Goal: Information Seeking & Learning: Learn about a topic

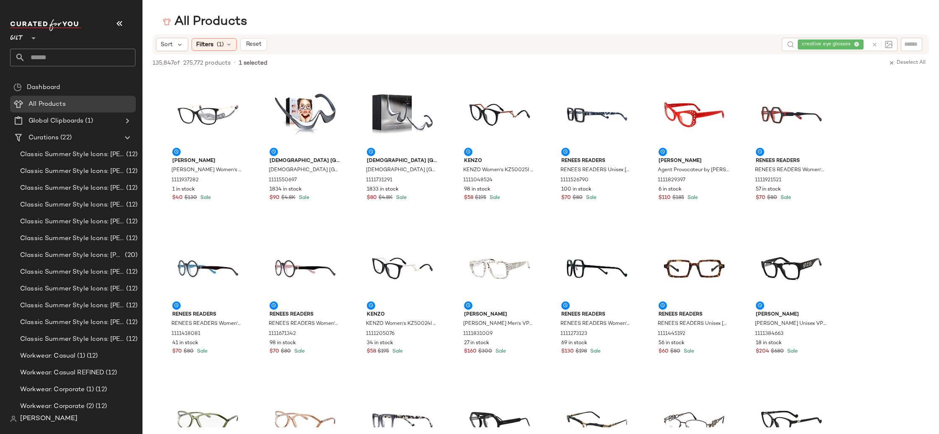
drag, startPoint x: 854, startPoint y: 43, endPoint x: 834, endPoint y: 43, distance: 19.7
click at [854, 43] on div "creative eye glasses" at bounding box center [833, 44] width 70 height 13
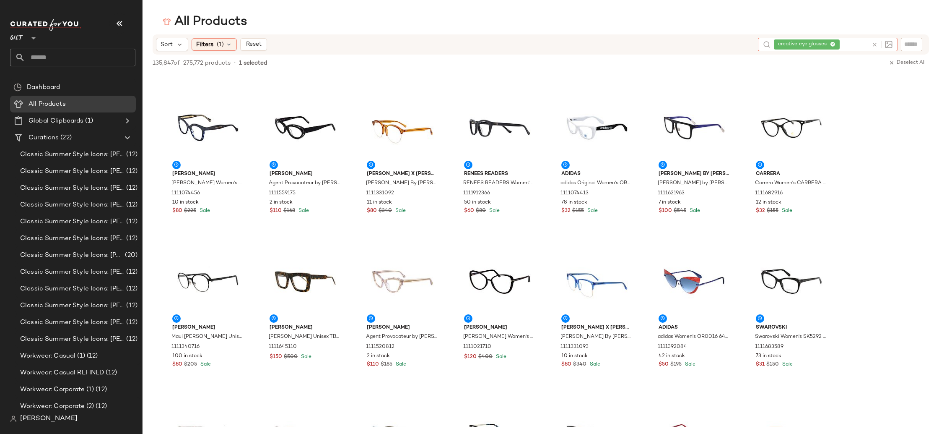
click at [834, 43] on icon at bounding box center [832, 44] width 5 height 5
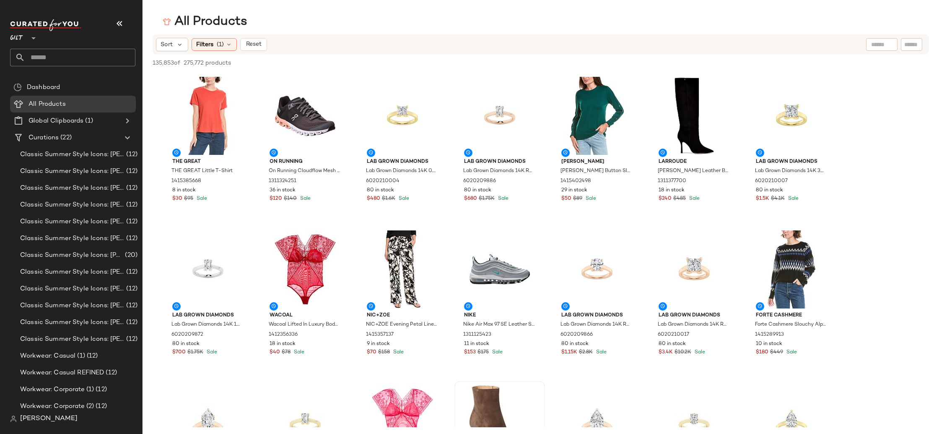
scroll to position [0, 0]
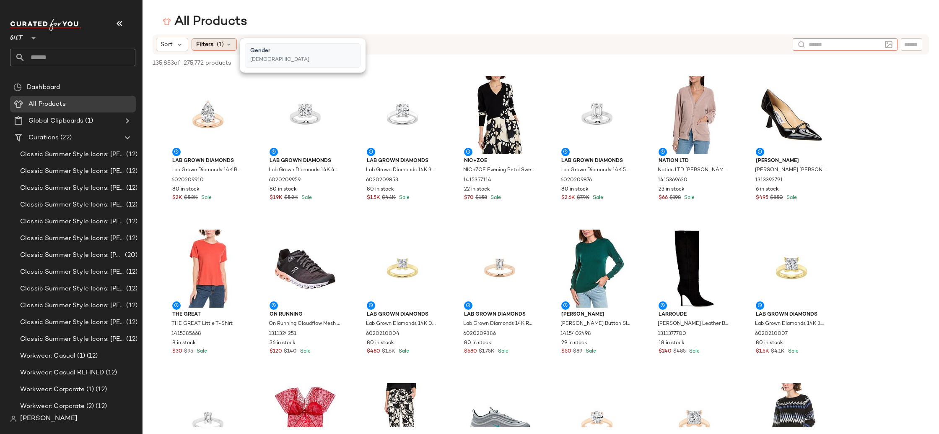
click at [230, 47] on icon at bounding box center [229, 44] width 7 height 7
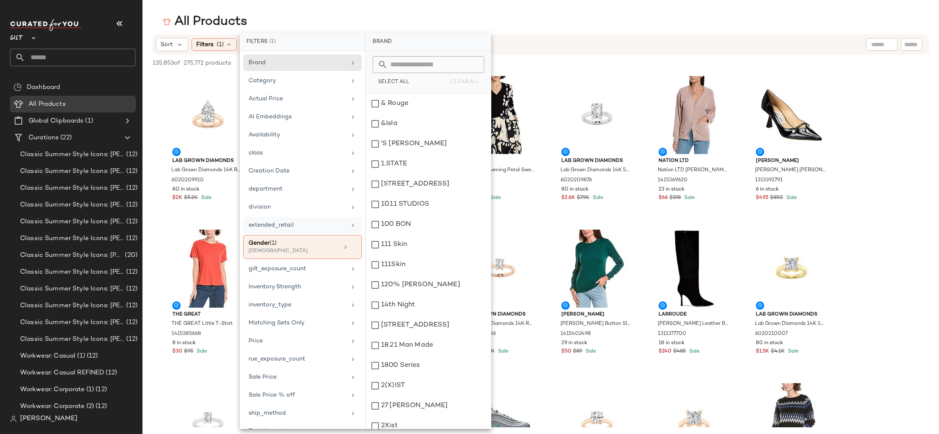
click at [350, 225] on icon at bounding box center [353, 225] width 7 height 7
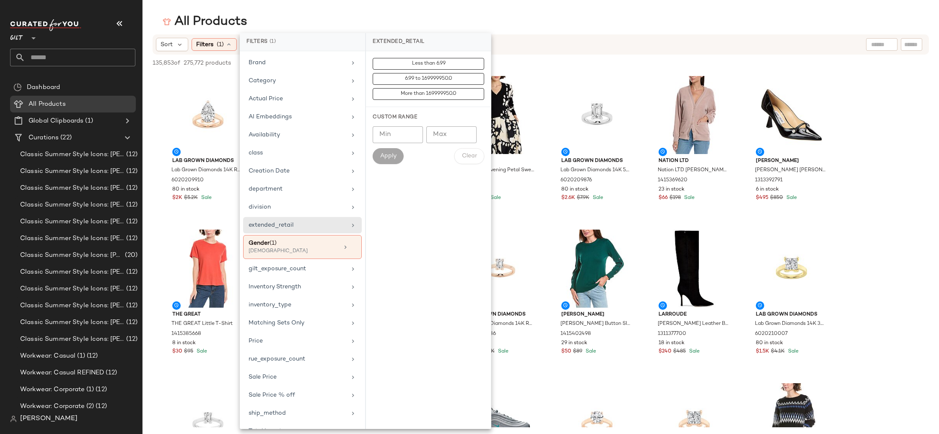
click at [324, 223] on div "extended_retail" at bounding box center [298, 225] width 98 height 9
type input "*"
click at [410, 130] on input "*" at bounding box center [398, 134] width 50 height 17
type input "***"
click at [390, 157] on span "Apply" at bounding box center [388, 156] width 17 height 7
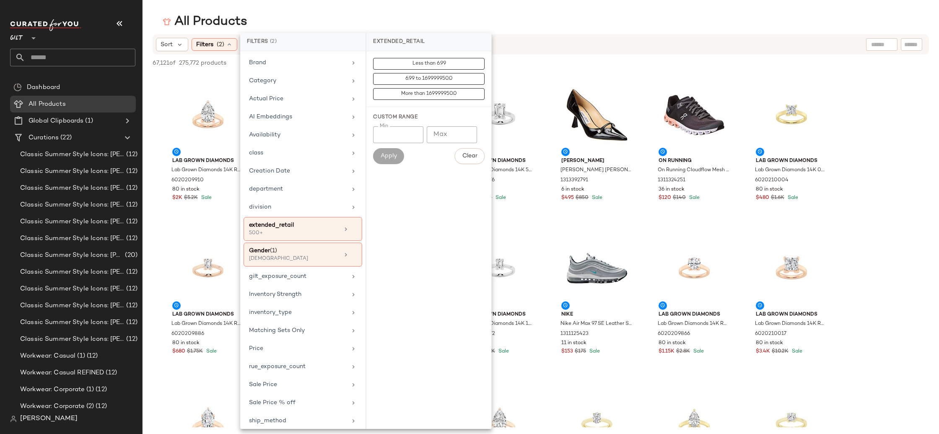
click at [561, 61] on div "67,121 of 275,772 products • 0 selected Deselect All" at bounding box center [541, 64] width 797 height 18
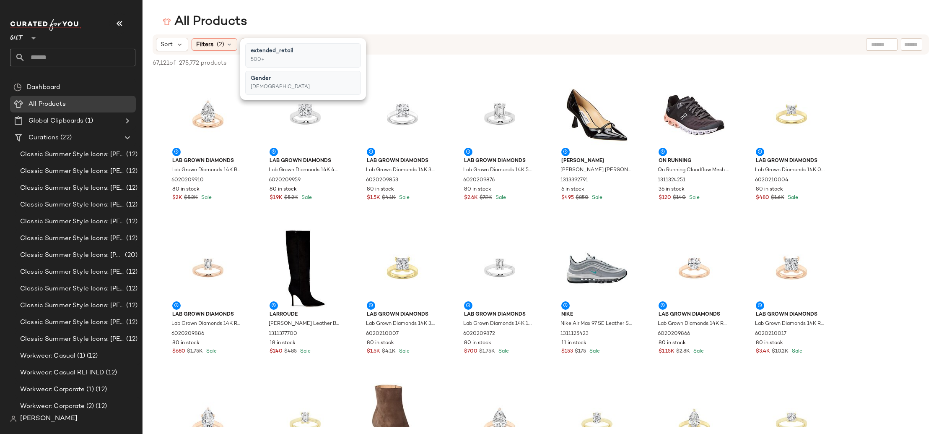
click at [403, 66] on div "67,121 of 275,772 products • 0 selected Deselect All" at bounding box center [541, 64] width 797 height 18
click at [383, 97] on div "View" at bounding box center [402, 115] width 85 height 78
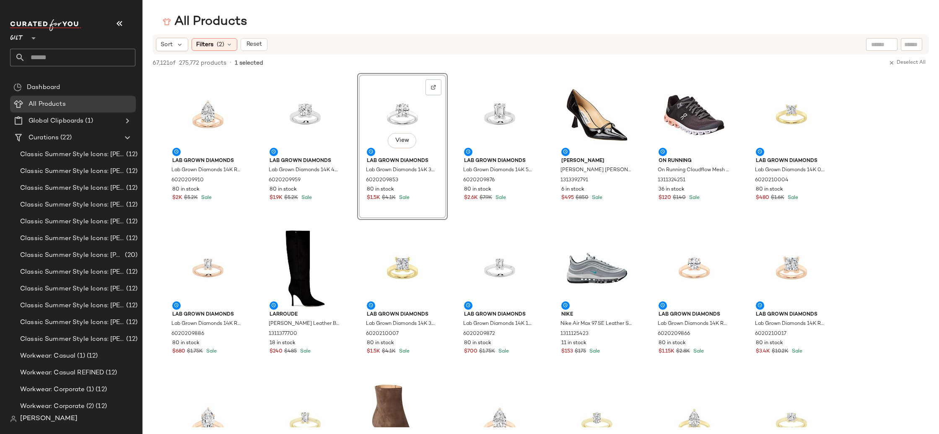
click at [398, 114] on div "View" at bounding box center [402, 115] width 85 height 78
click at [397, 141] on span "View" at bounding box center [402, 140] width 14 height 7
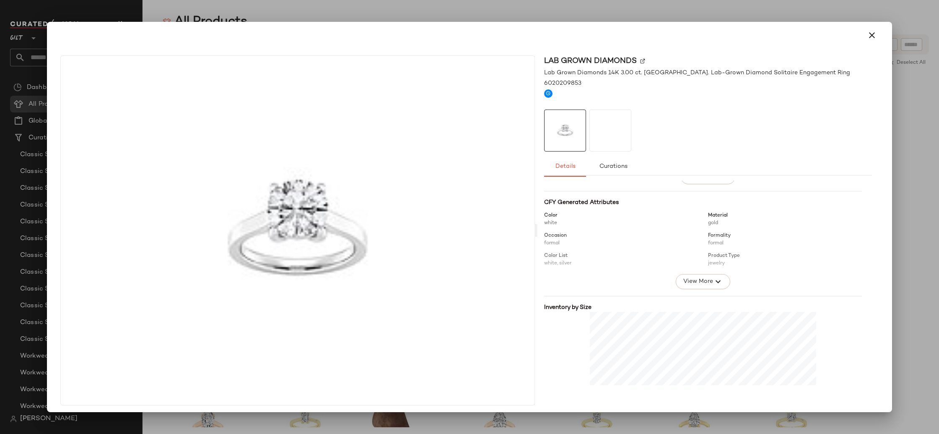
scroll to position [9, 0]
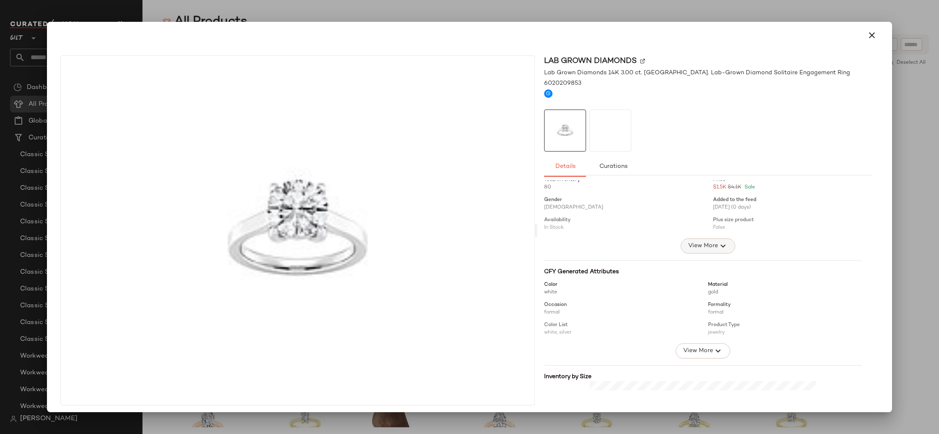
click at [691, 251] on button "View More" at bounding box center [708, 245] width 55 height 15
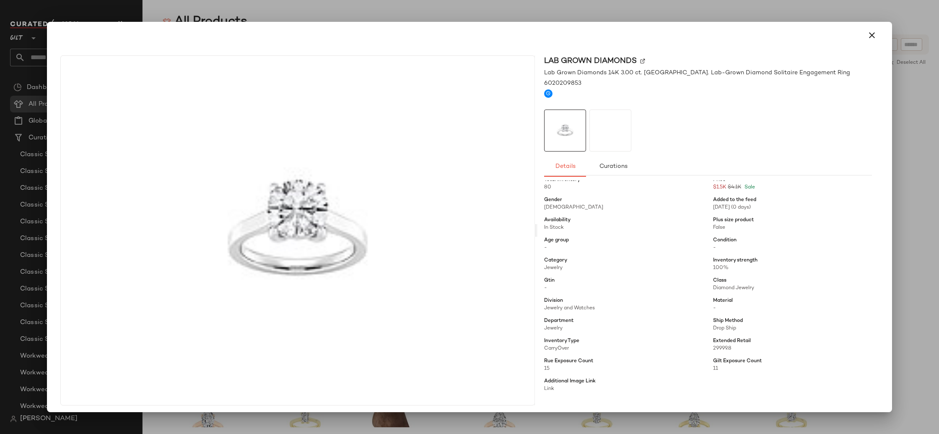
click at [713, 349] on span "29999.8" at bounding box center [792, 349] width 159 height 8
drag, startPoint x: 714, startPoint y: 348, endPoint x: 737, endPoint y: 350, distance: 23.2
click at [738, 350] on span "29999.8" at bounding box center [792, 349] width 159 height 8
click at [737, 350] on span "29999.8" at bounding box center [792, 349] width 159 height 8
drag, startPoint x: 713, startPoint y: 350, endPoint x: 705, endPoint y: 349, distance: 7.6
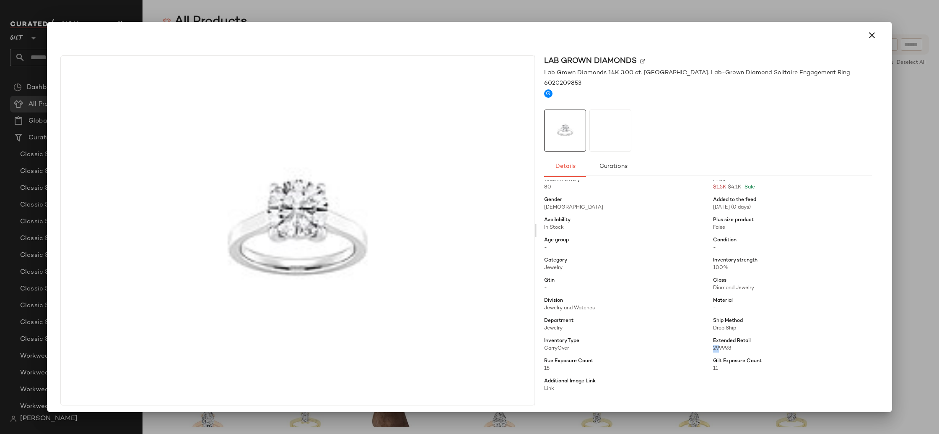
click at [705, 349] on div "Total inventory 80 Price $1.5K $4.1K Sale Gender [DEMOGRAPHIC_DATA] Added to th…" at bounding box center [708, 292] width 328 height 243
click at [730, 351] on div "Total inventory 80 Price $1.5K $4.1K Sale Gender [DEMOGRAPHIC_DATA] Added to th…" at bounding box center [708, 292] width 328 height 243
drag, startPoint x: 728, startPoint y: 350, endPoint x: 710, endPoint y: 350, distance: 18.0
click at [713, 350] on span "29999.8" at bounding box center [792, 349] width 159 height 8
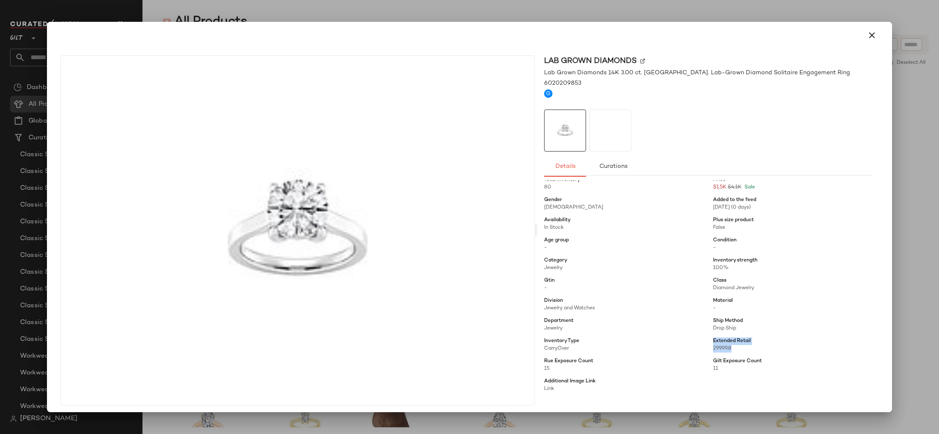
drag, startPoint x: 705, startPoint y: 342, endPoint x: 732, endPoint y: 352, distance: 29.1
click at [732, 352] on div "Total inventory 80 Price $1.5K $4.1K Sale Gender [DEMOGRAPHIC_DATA] Added to th…" at bounding box center [708, 292] width 328 height 243
click at [868, 39] on icon "button" at bounding box center [872, 35] width 10 height 10
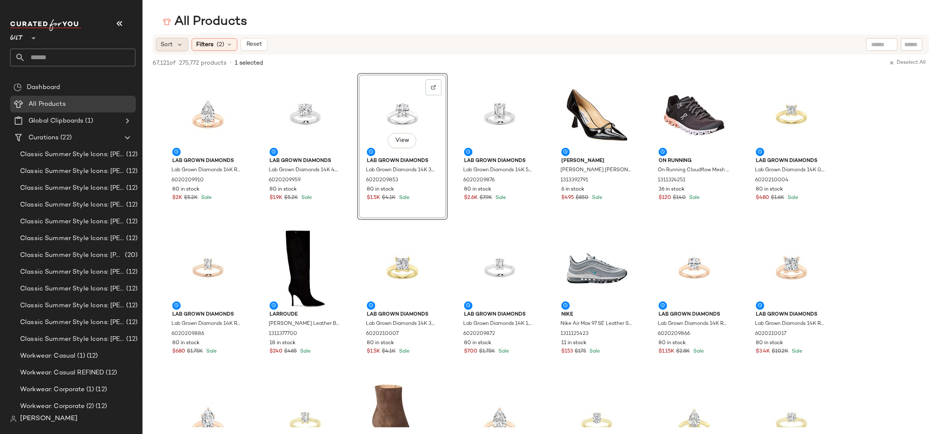
click at [168, 46] on span "Sort" at bounding box center [167, 44] width 12 height 9
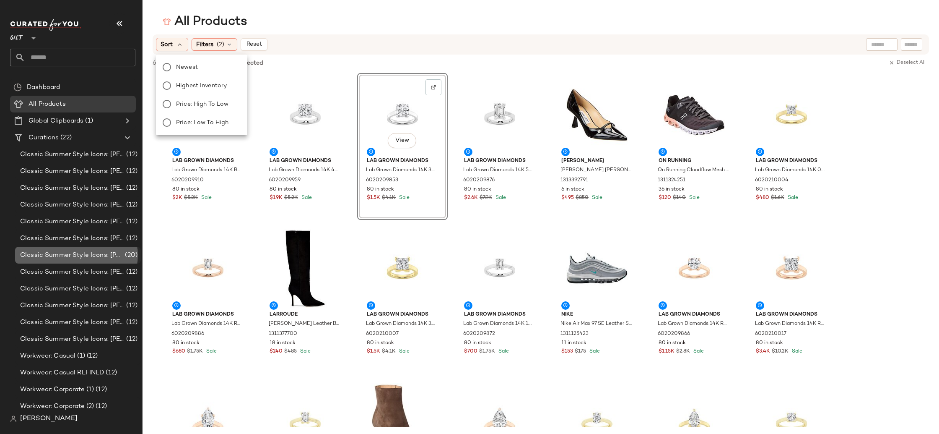
click at [67, 250] on span "Classic Summer Style Icons: [PERSON_NAME] (5)" at bounding box center [71, 255] width 103 height 10
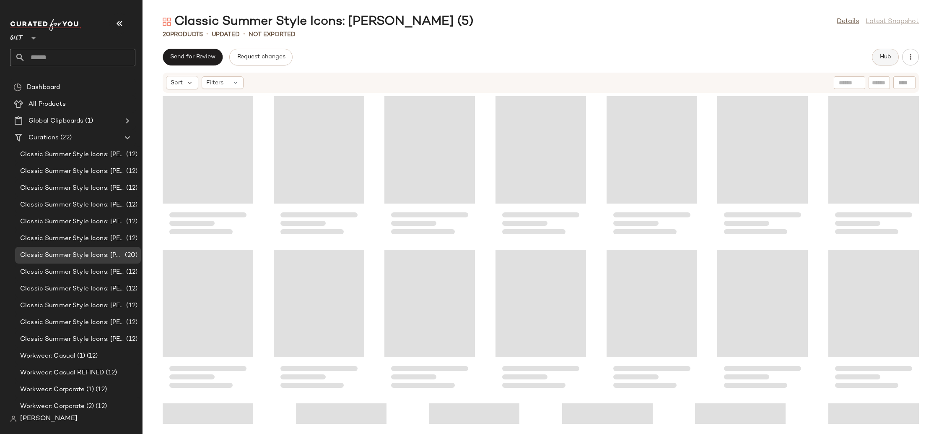
click at [878, 60] on button "Hub" at bounding box center [885, 57] width 27 height 17
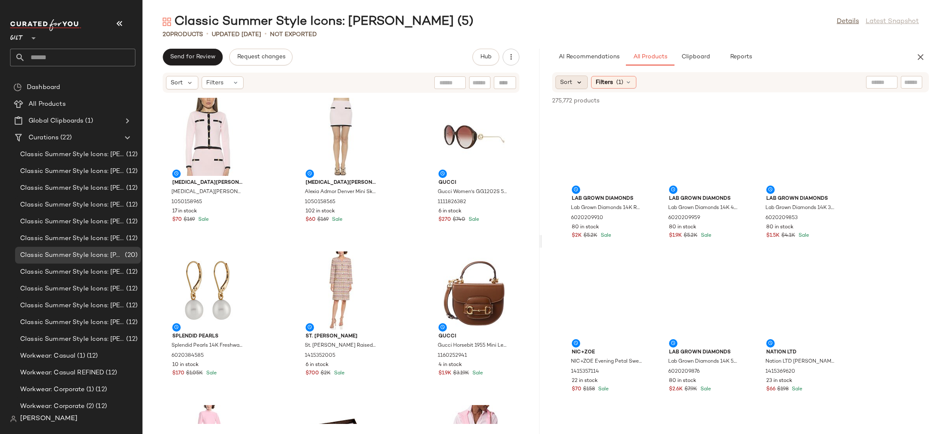
click at [576, 81] on icon at bounding box center [580, 82] width 8 height 8
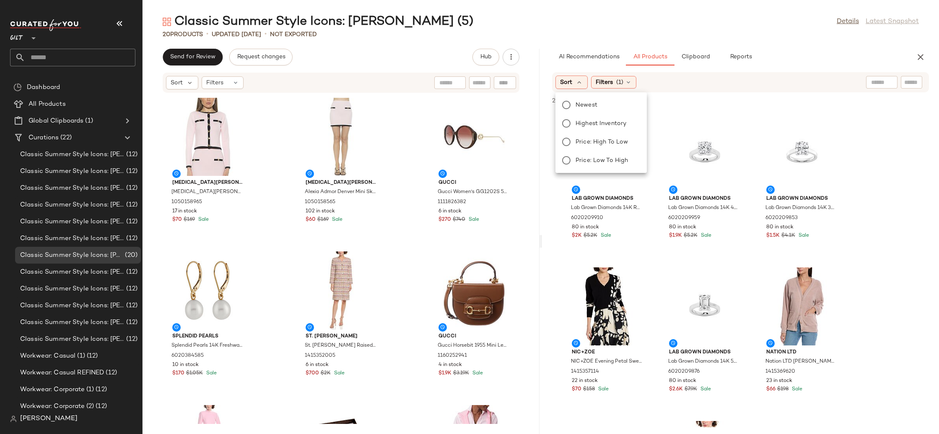
click at [687, 88] on div "Sort Filters (1)" at bounding box center [686, 81] width 261 height 13
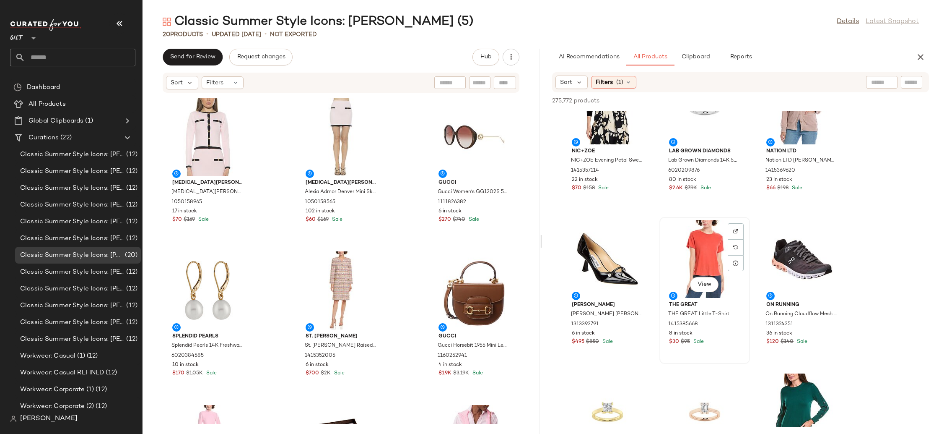
scroll to position [236, 0]
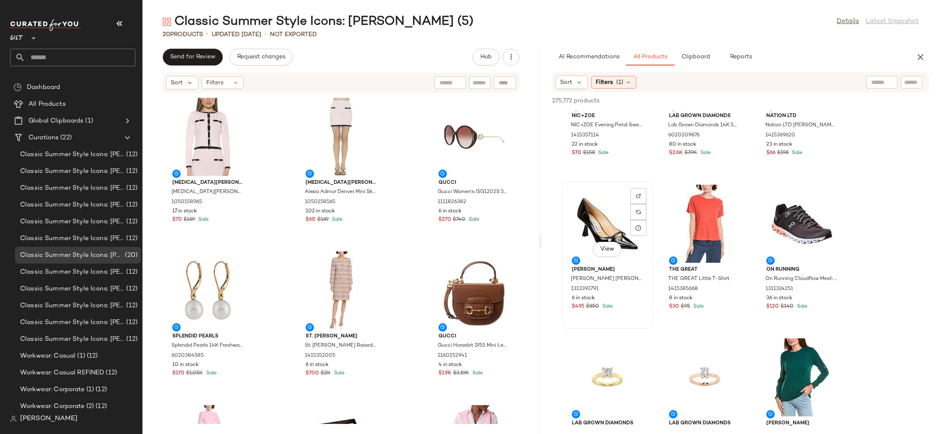
drag, startPoint x: 604, startPoint y: 216, endPoint x: 599, endPoint y: 216, distance: 5.0
click at [604, 216] on div "View" at bounding box center [607, 223] width 85 height 78
click at [686, 214] on div "View" at bounding box center [704, 223] width 85 height 78
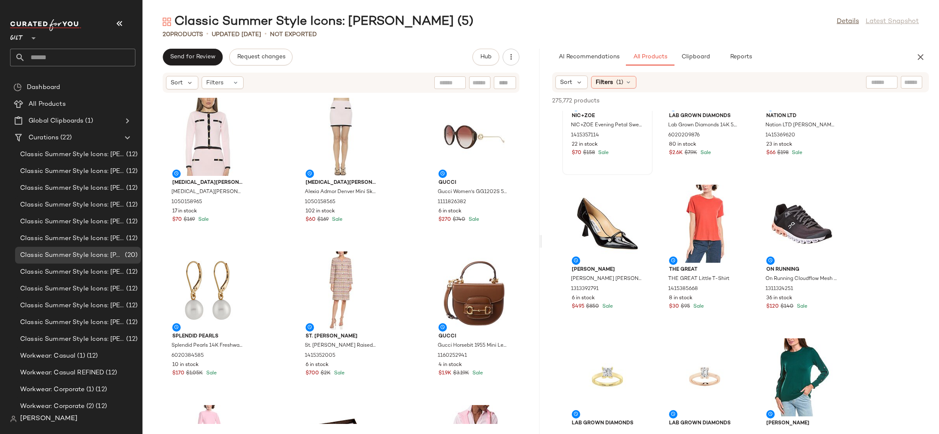
click at [630, 159] on div "View NIC+[PERSON_NAME]+ZOE Evening Petal Sweater 1415357114 22 in stock $70 $15…" at bounding box center [607, 101] width 89 height 145
click at [927, 53] on button "button" at bounding box center [920, 57] width 17 height 17
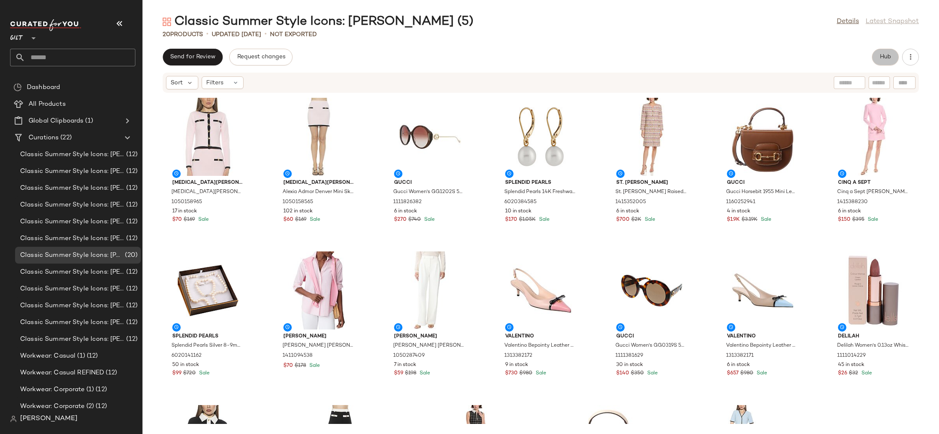
click at [888, 56] on span "Hub" at bounding box center [886, 57] width 12 height 7
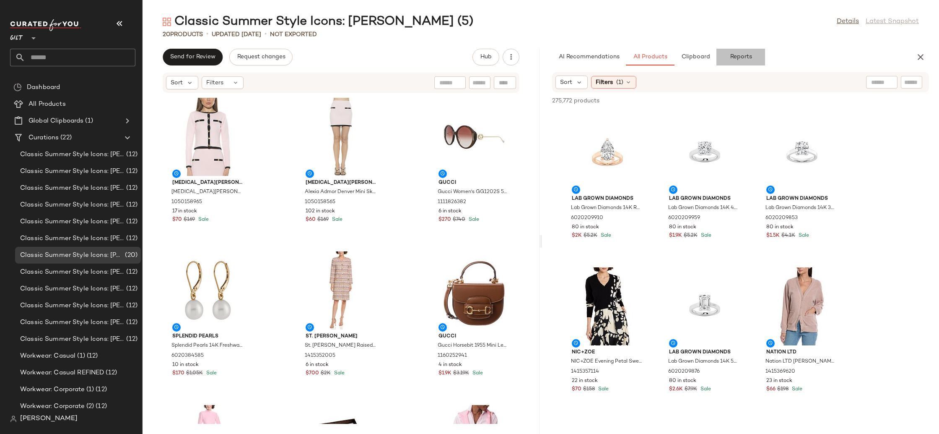
click at [745, 59] on span "Reports" at bounding box center [741, 57] width 22 height 7
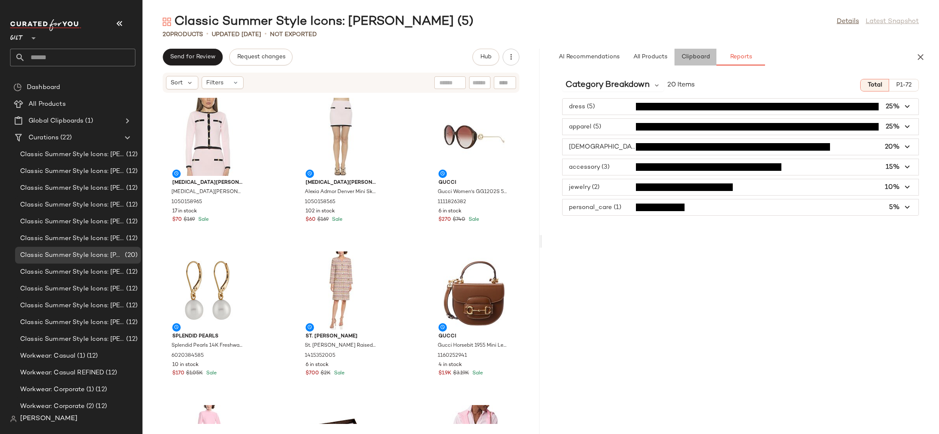
click at [701, 61] on button "Clipboard" at bounding box center [696, 57] width 42 height 17
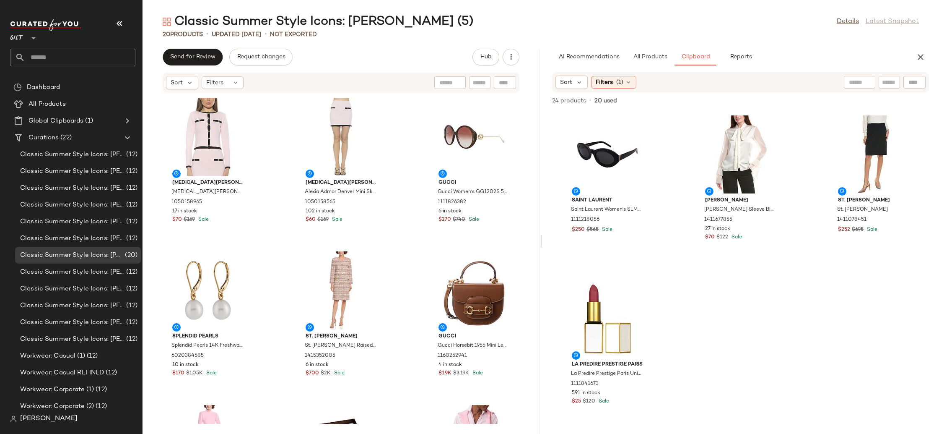
click at [926, 49] on div "AI Recommendations All Products Clipboard Reports" at bounding box center [740, 57] width 397 height 17
click at [921, 57] on icon "button" at bounding box center [921, 57] width 10 height 10
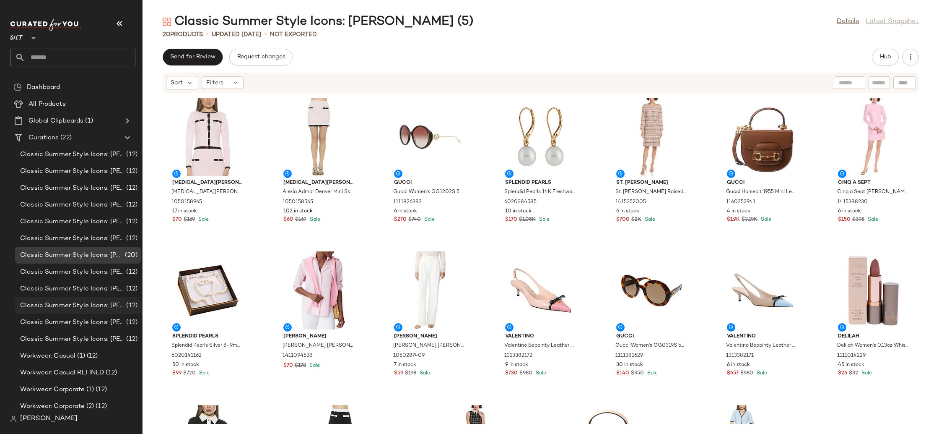
click at [99, 304] on span "Classic Summer Style Icons: [PERSON_NAME] REFINED" at bounding box center [72, 306] width 104 height 10
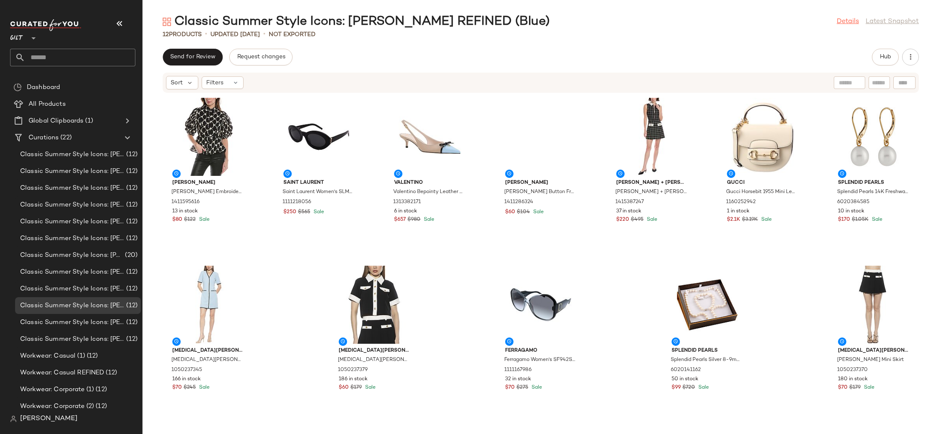
drag, startPoint x: 826, startPoint y: 21, endPoint x: 839, endPoint y: 24, distance: 13.8
click at [830, 23] on div "Classic Summer Style Icons: [PERSON_NAME] REFINED (Blue) Details Latest Snapshot" at bounding box center [541, 21] width 797 height 17
click at [842, 24] on link "Details" at bounding box center [848, 22] width 22 height 10
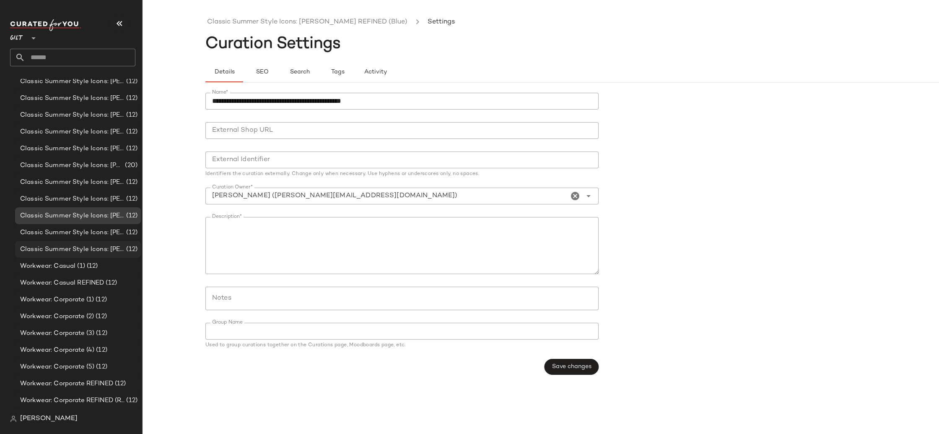
scroll to position [105, 0]
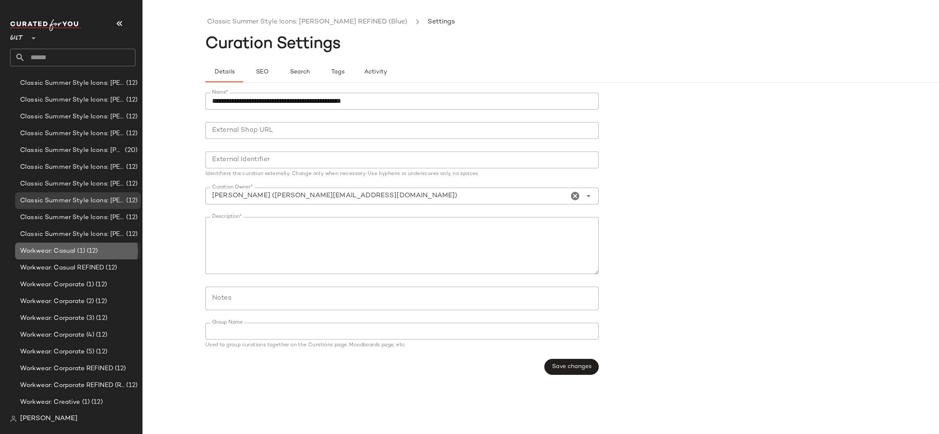
click at [76, 244] on div "Workwear: Casual (1) (12)" at bounding box center [78, 250] width 126 height 17
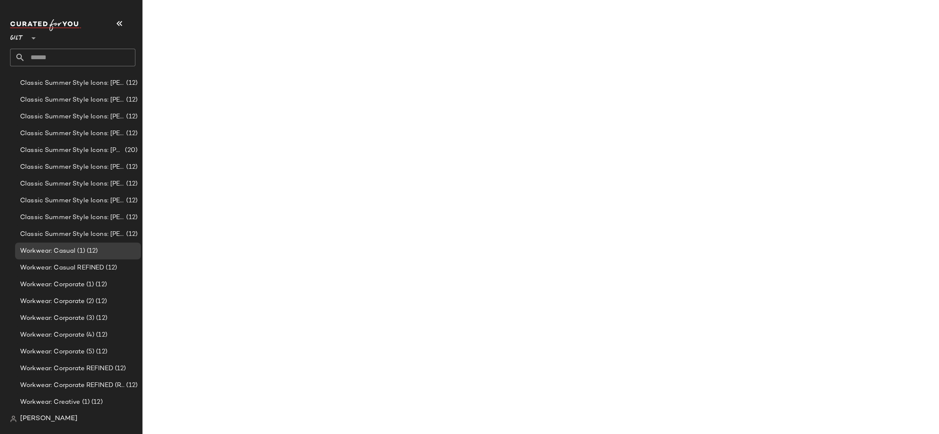
drag, startPoint x: 16, startPoint y: 36, endPoint x: 46, endPoint y: 78, distance: 51.1
click at [16, 36] on span "Gilt" at bounding box center [16, 36] width 13 height 15
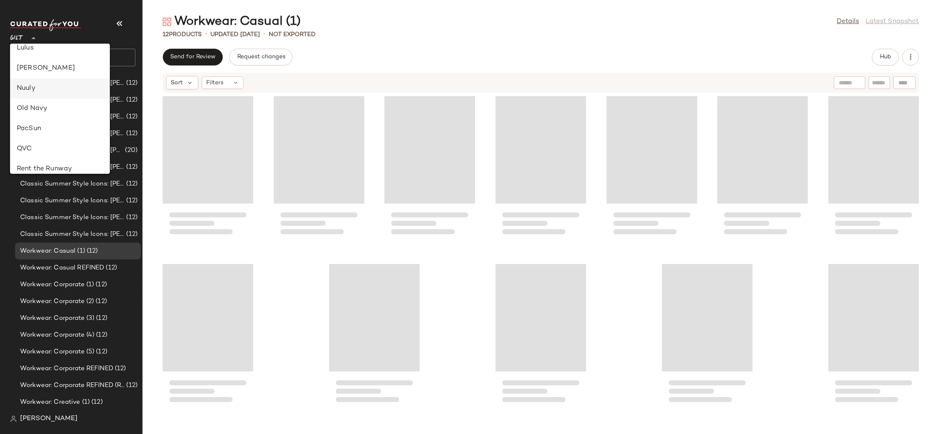
scroll to position [377, 0]
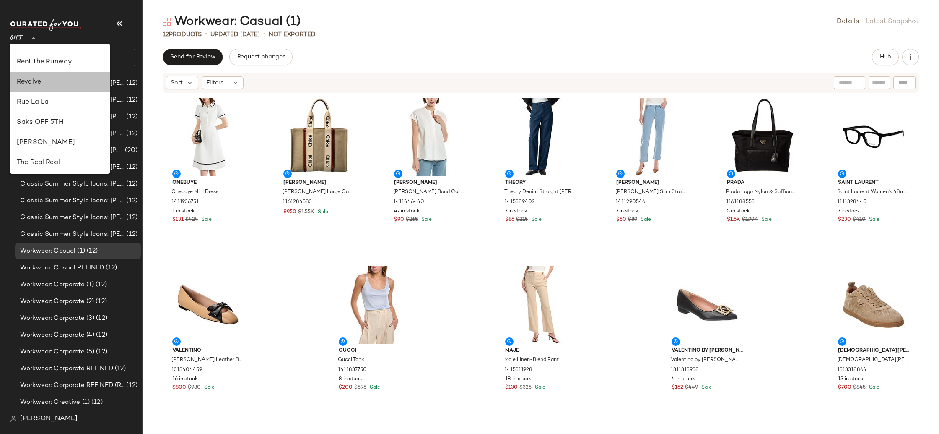
click at [62, 83] on div "Revolve" at bounding box center [60, 82] width 86 height 10
type input "**"
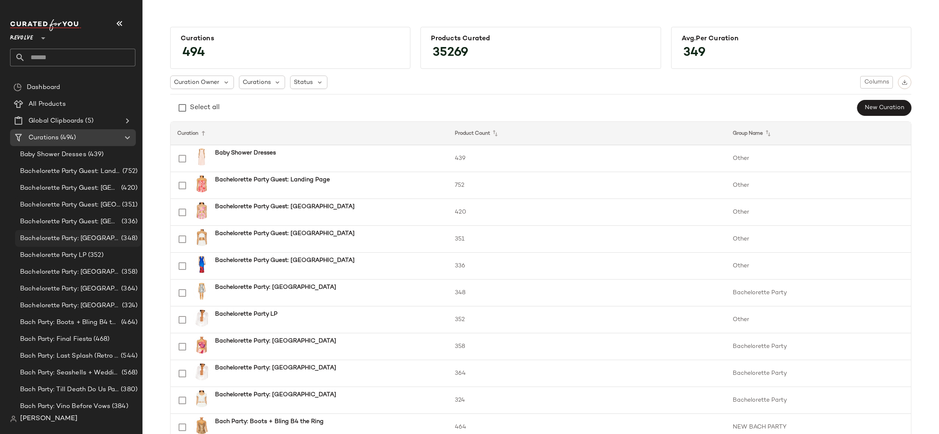
click at [115, 243] on div "Bachelorette Party: [GEOGRAPHIC_DATA] (348)" at bounding box center [78, 238] width 126 height 17
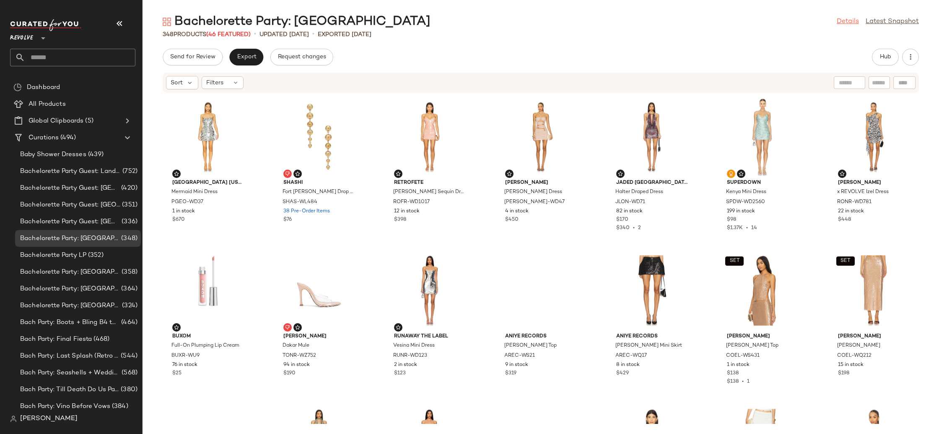
click at [843, 25] on link "Details" at bounding box center [848, 22] width 22 height 10
click at [880, 59] on span "Hub" at bounding box center [886, 57] width 12 height 7
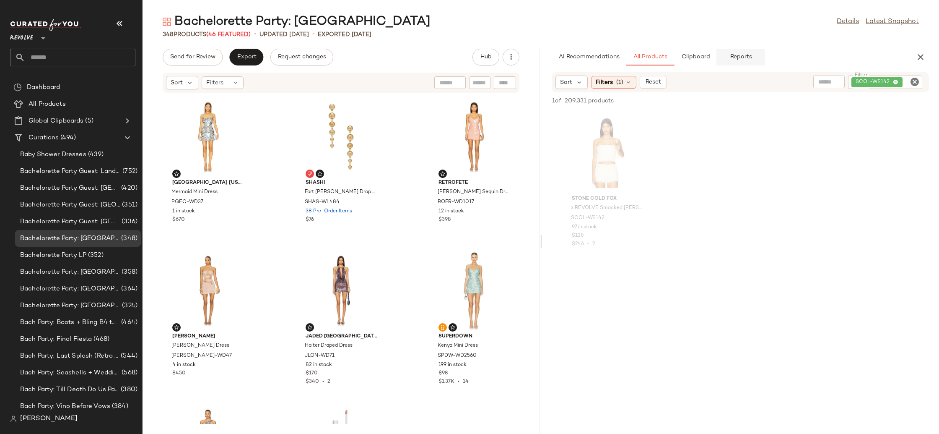
click at [730, 54] on span "Reports" at bounding box center [741, 57] width 22 height 7
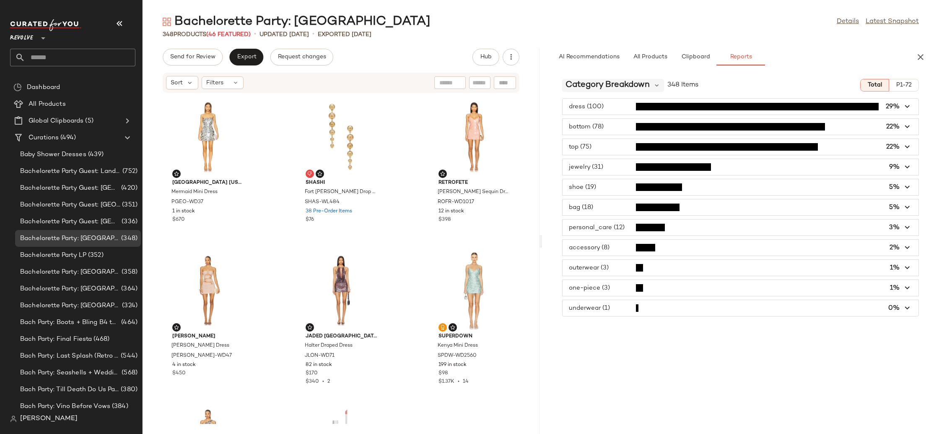
drag, startPoint x: 628, startPoint y: 79, endPoint x: 631, endPoint y: 83, distance: 5.3
click at [630, 82] on span "Category Breakdown" at bounding box center [608, 85] width 84 height 13
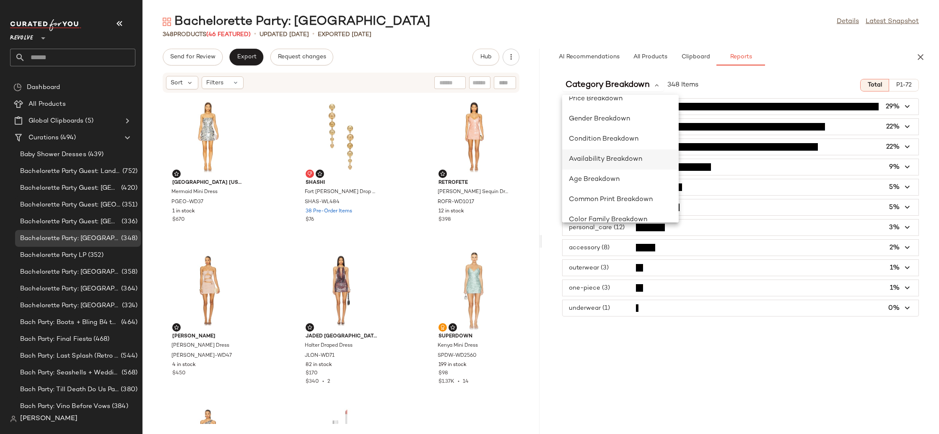
scroll to position [55, 0]
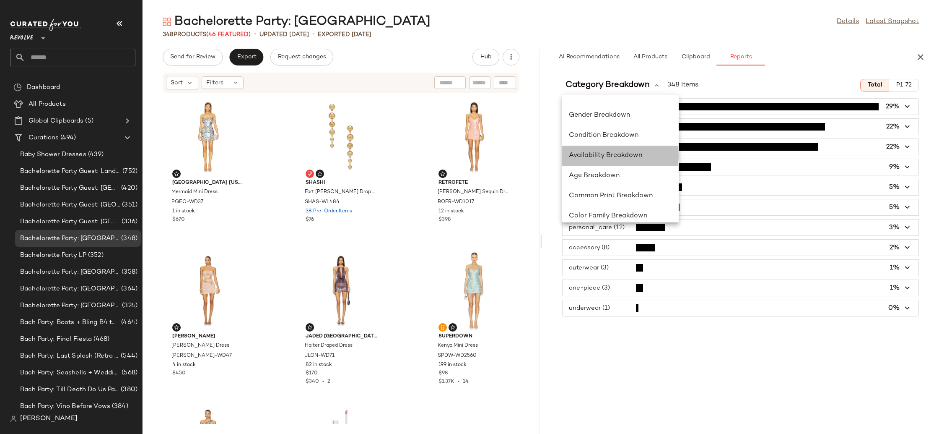
click at [644, 153] on div "Availability Breakdown" at bounding box center [620, 156] width 103 height 10
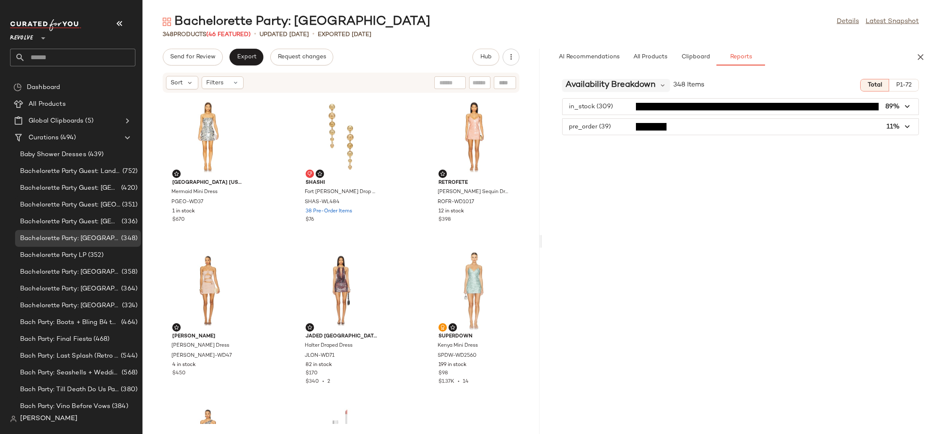
click at [604, 85] on span "Availability Breakdown" at bounding box center [611, 85] width 90 height 13
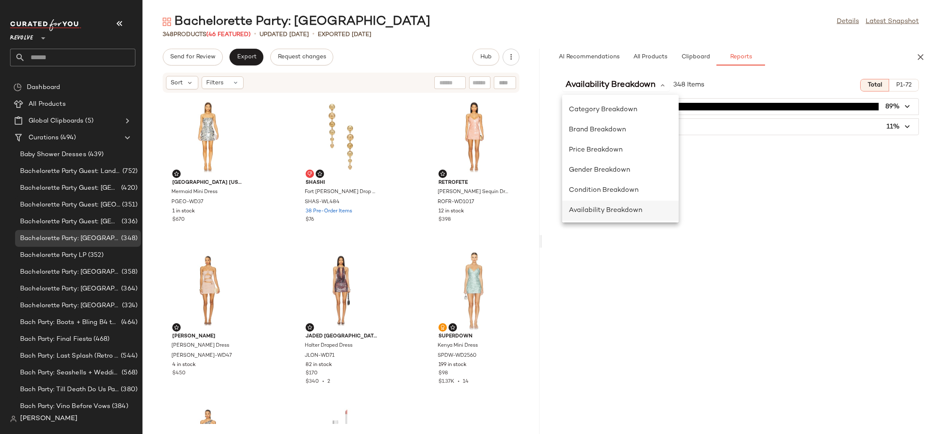
scroll to position [68, 0]
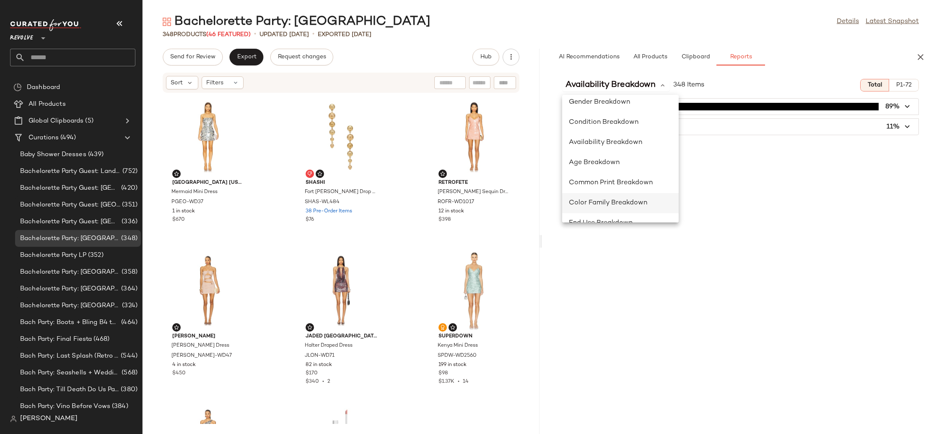
click at [636, 200] on span "Color Family Breakdown" at bounding box center [608, 202] width 78 height 7
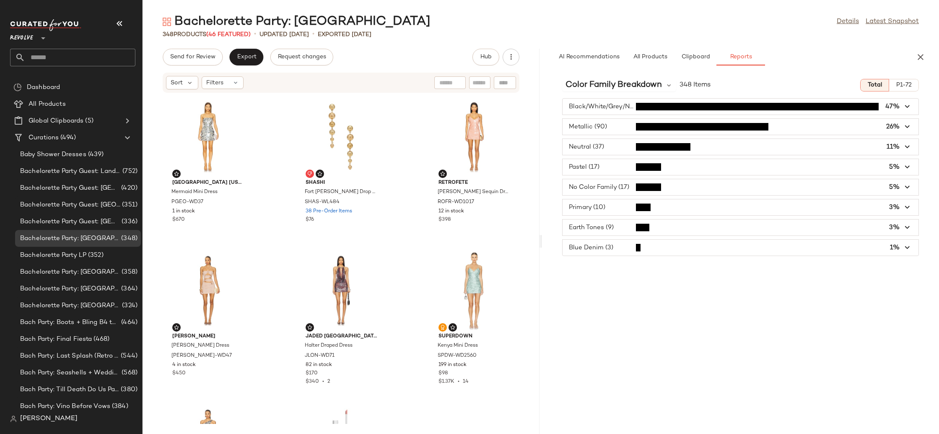
click at [605, 112] on span "button" at bounding box center [741, 107] width 356 height 16
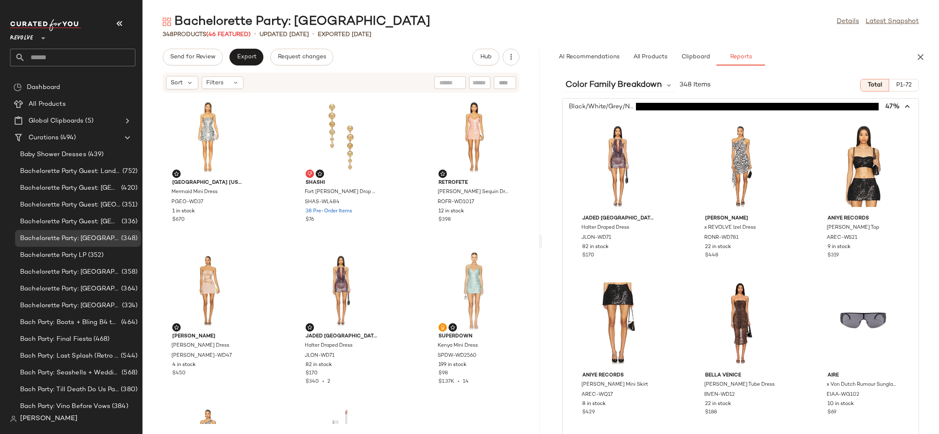
click at [605, 112] on span "button" at bounding box center [741, 107] width 356 height 16
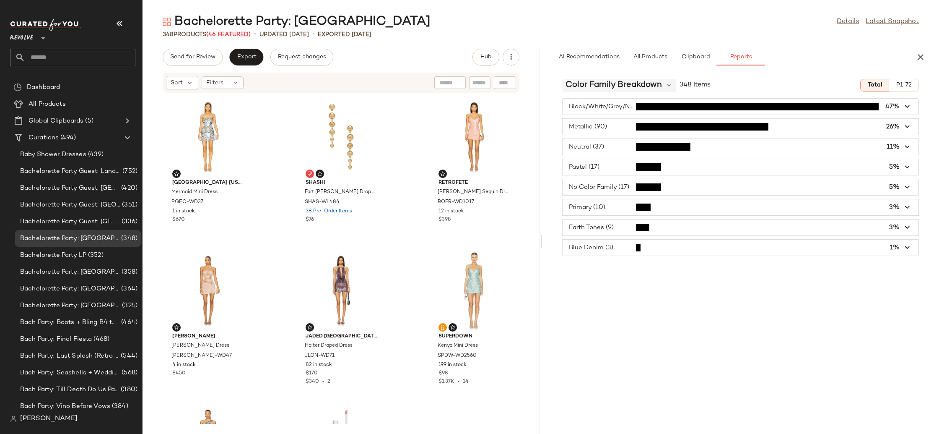
click at [664, 87] on div "Color Family Breakdown" at bounding box center [619, 85] width 114 height 13
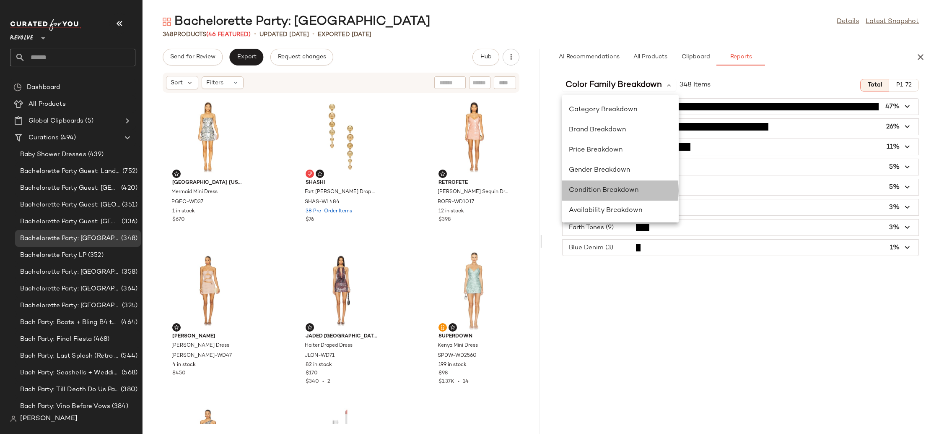
click at [644, 192] on div "Condition Breakdown" at bounding box center [620, 190] width 103 height 10
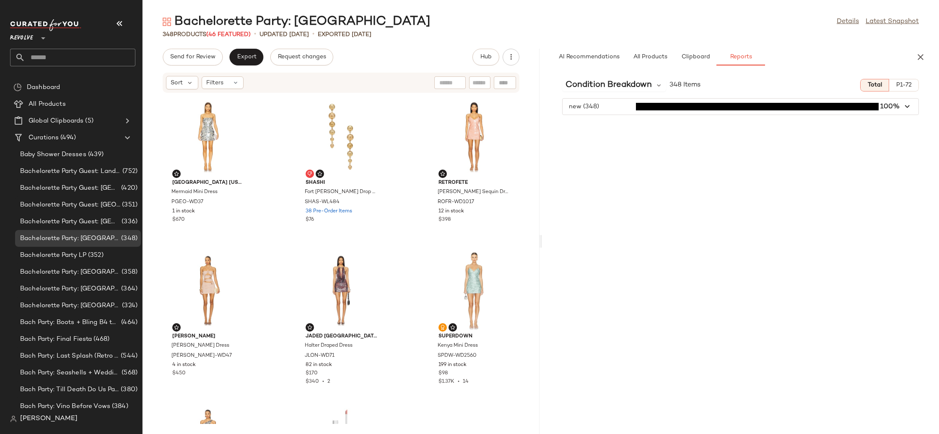
drag, startPoint x: 603, startPoint y: 88, endPoint x: 606, endPoint y: 103, distance: 14.5
click at [603, 88] on span "Condition Breakdown" at bounding box center [609, 85] width 86 height 13
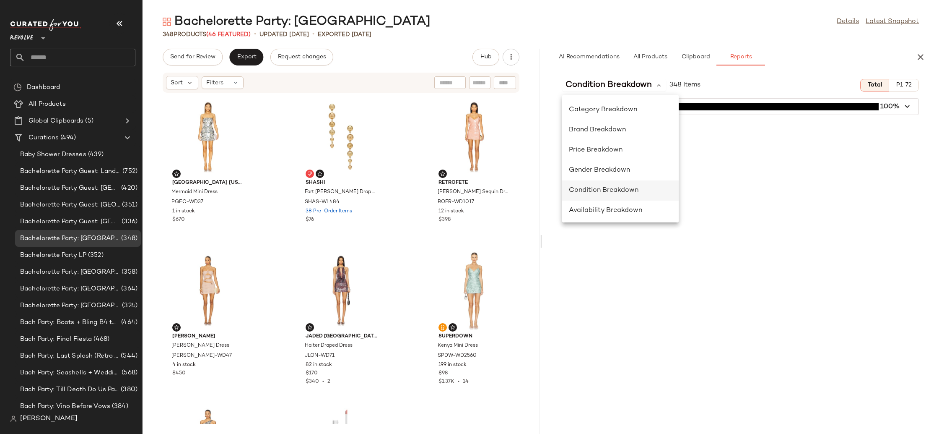
click at [604, 190] on span "Condition Breakdown" at bounding box center [604, 190] width 70 height 7
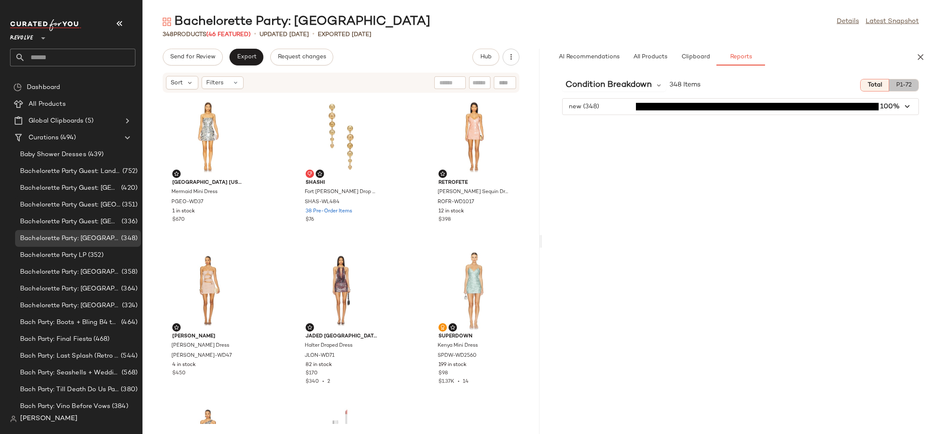
click at [910, 86] on span "P1-72" at bounding box center [904, 85] width 16 height 7
click at [869, 89] on button "Total" at bounding box center [874, 85] width 29 height 13
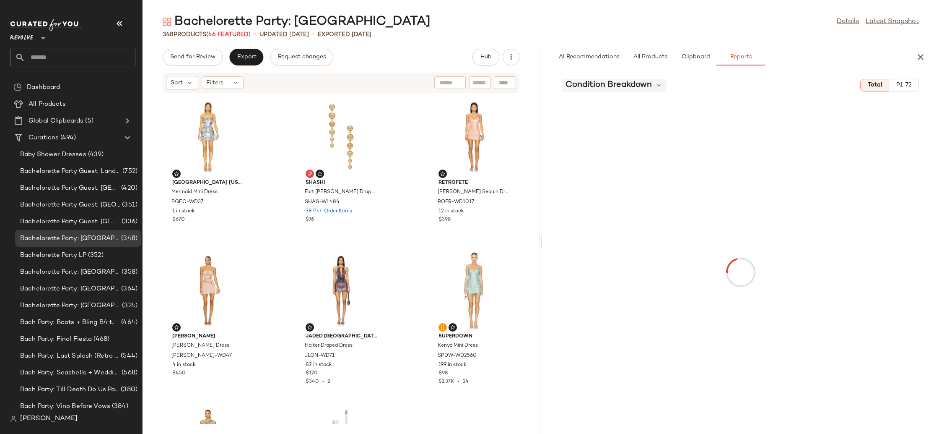
click at [642, 86] on span "Condition Breakdown" at bounding box center [609, 85] width 86 height 13
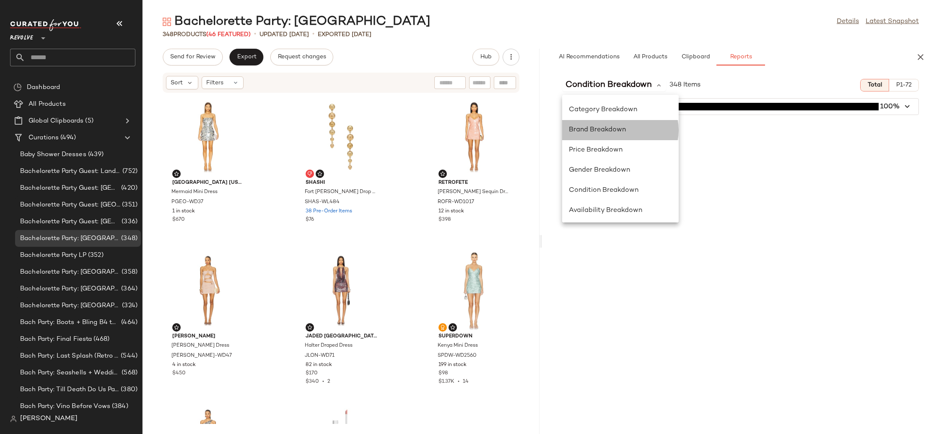
click at [615, 160] on div "Brand Breakdown" at bounding box center [620, 170] width 117 height 20
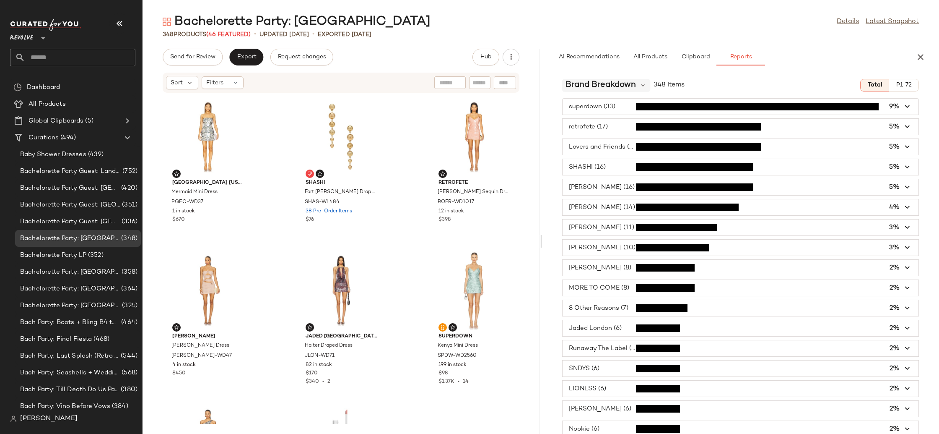
click at [624, 80] on span "Brand Breakdown" at bounding box center [601, 85] width 70 height 13
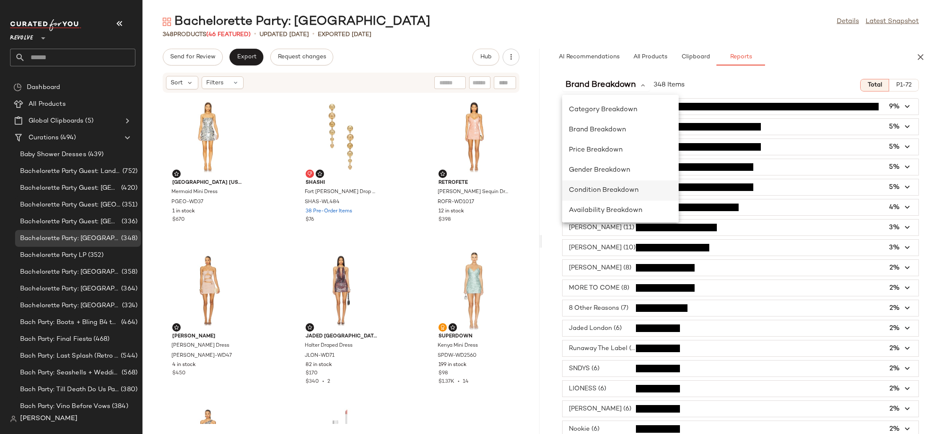
click at [608, 190] on span "Condition Breakdown" at bounding box center [604, 190] width 70 height 7
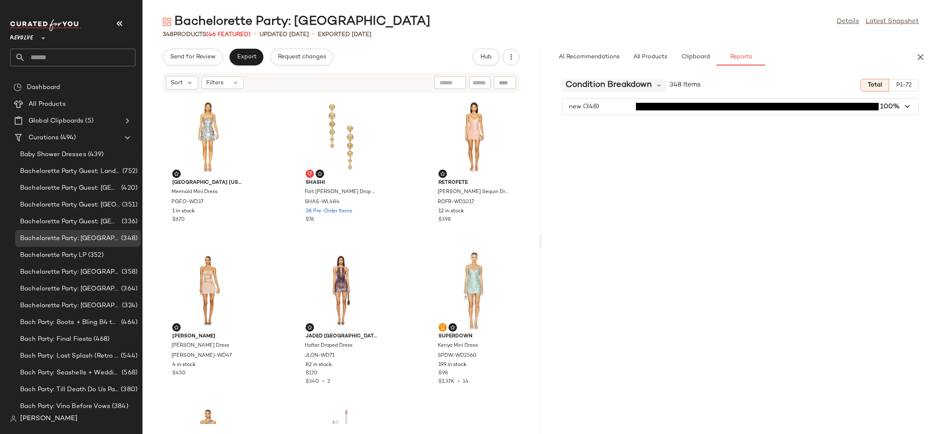
click at [608, 89] on span "Condition Breakdown" at bounding box center [609, 85] width 86 height 13
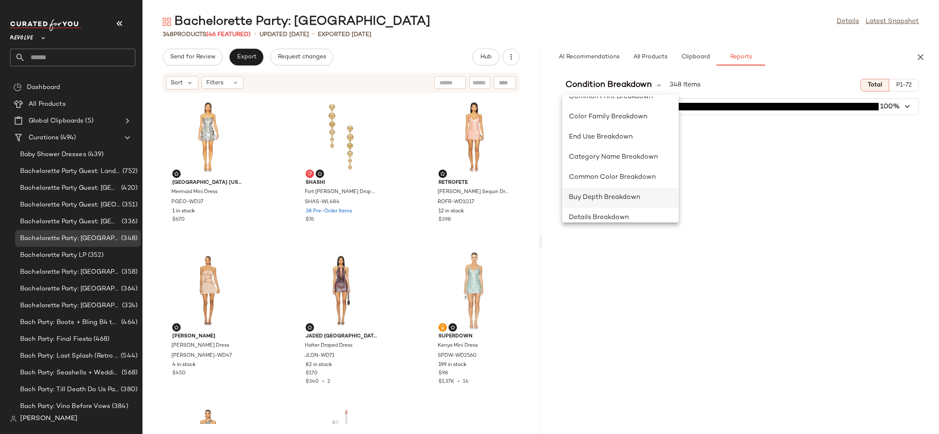
scroll to position [81, 0]
click at [592, 188] on span "Color Family Breakdown" at bounding box center [608, 189] width 78 height 7
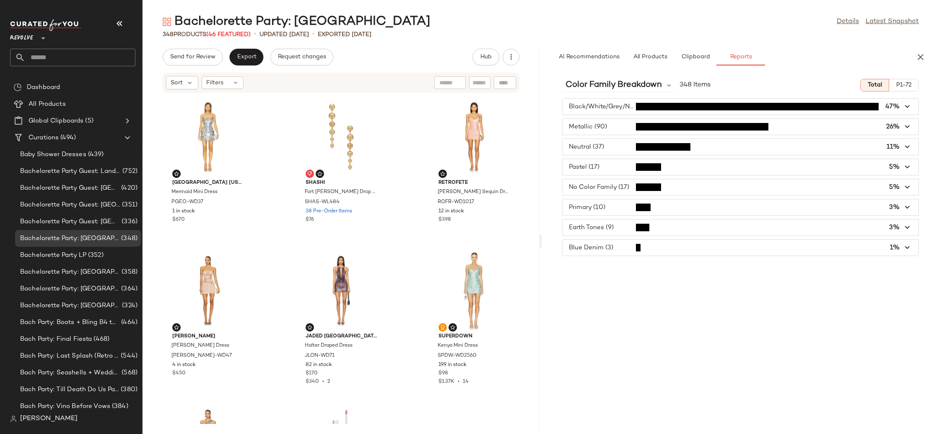
click at [592, 187] on span "button" at bounding box center [741, 187] width 356 height 16
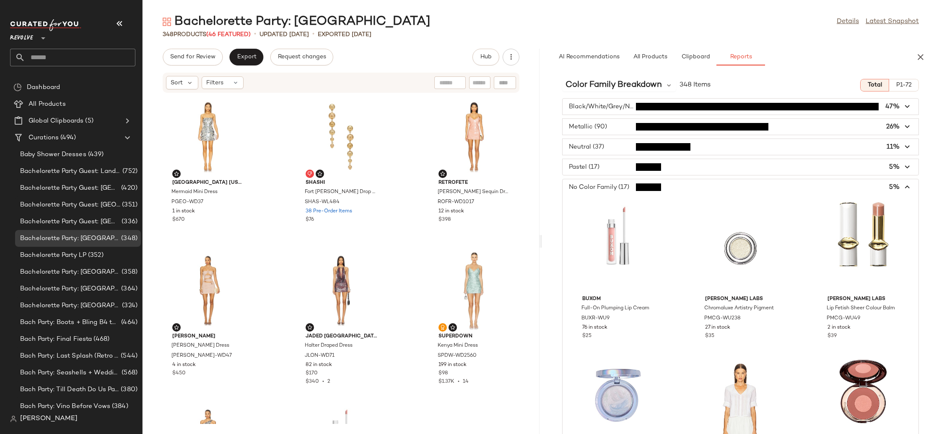
click at [592, 187] on span "button" at bounding box center [741, 187] width 356 height 16
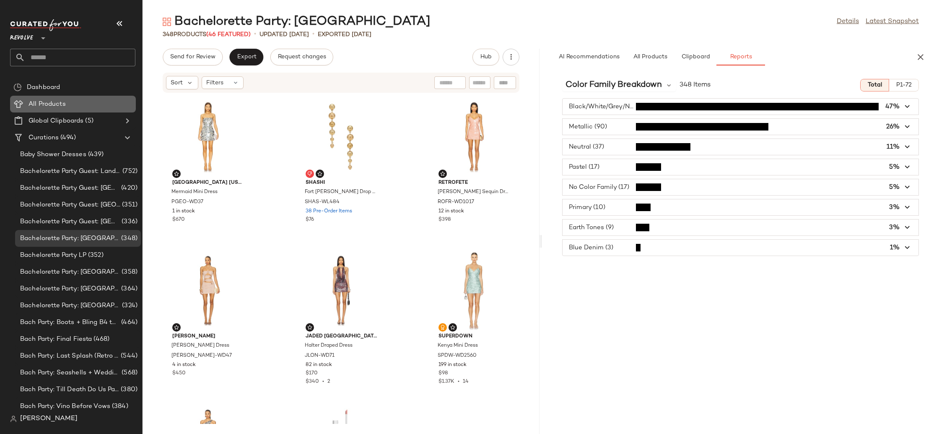
click at [42, 109] on Products "All Products" at bounding box center [73, 104] width 126 height 17
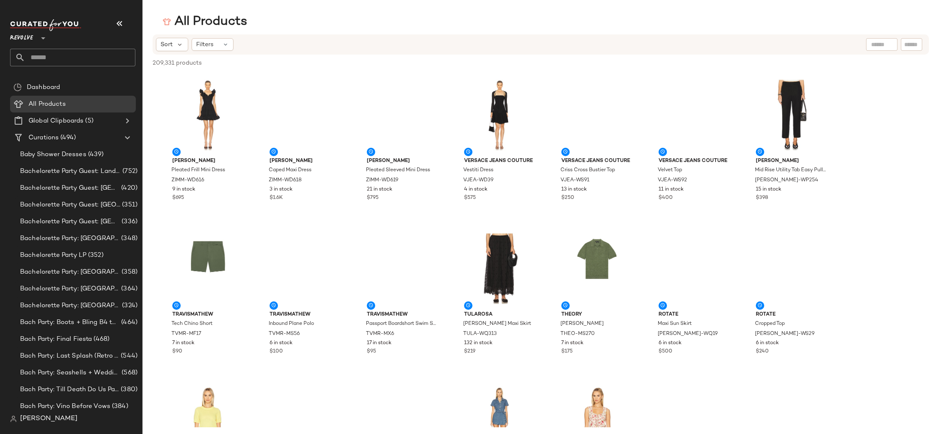
click at [877, 48] on input "text" at bounding box center [881, 44] width 21 height 9
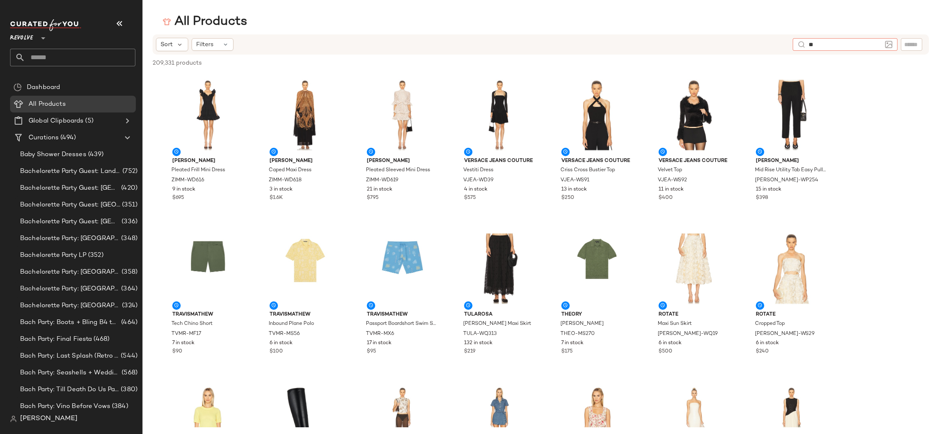
type input "*"
type input "**********"
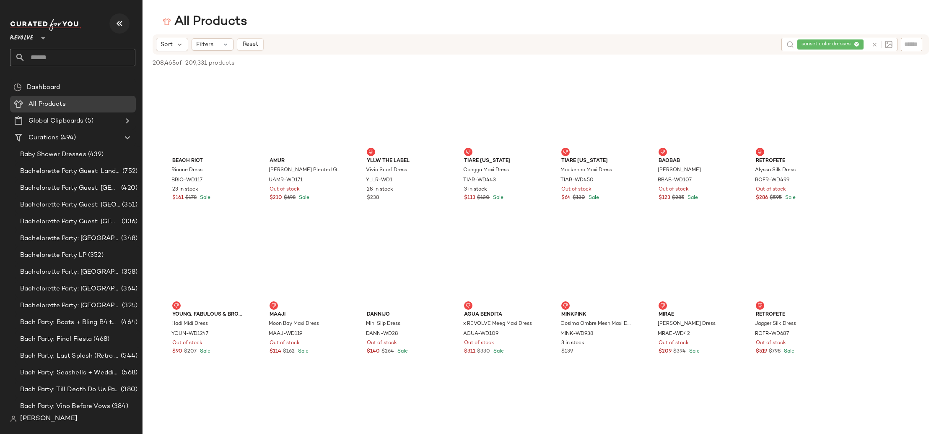
click at [121, 25] on icon "button" at bounding box center [119, 23] width 10 height 10
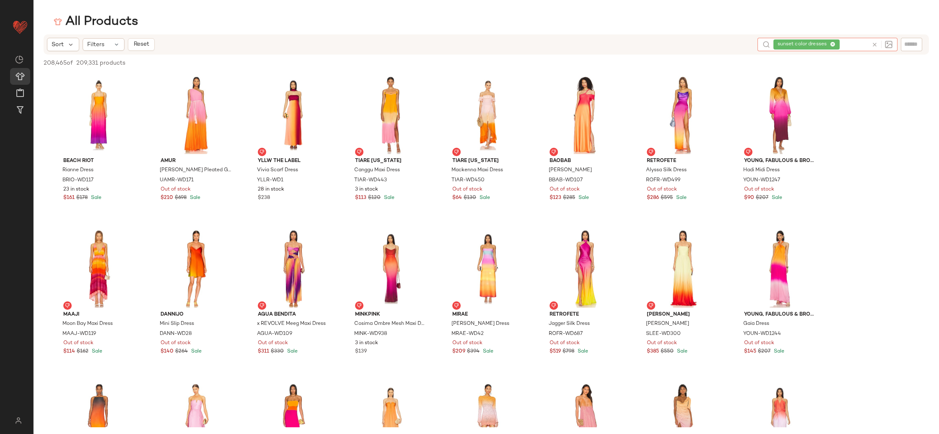
click at [857, 44] on div "sunset color dresses" at bounding box center [821, 44] width 95 height 13
click at [835, 44] on icon at bounding box center [832, 44] width 5 height 5
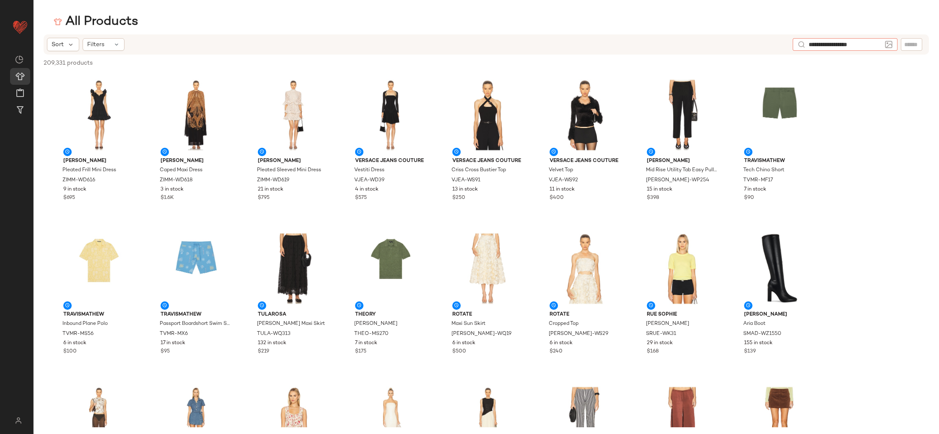
type input "**********"
